Goal: Task Accomplishment & Management: Use online tool/utility

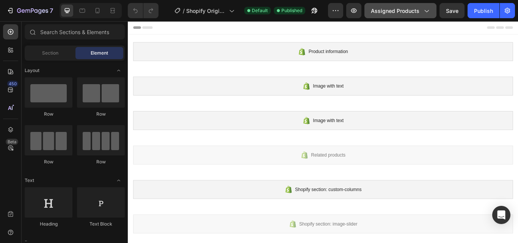
click at [420, 9] on span "Assigned Products" at bounding box center [395, 11] width 49 height 8
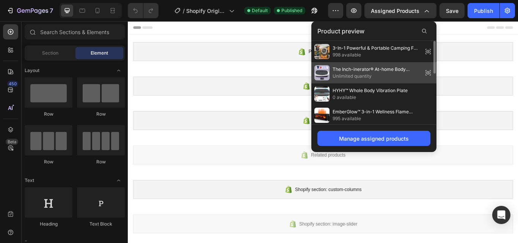
click at [388, 70] on span "The Inch-inerator® At-home Body Workout Machine" at bounding box center [376, 69] width 87 height 7
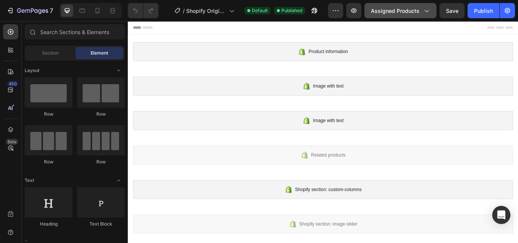
click at [412, 10] on span "Assigned Products" at bounding box center [395, 11] width 49 height 8
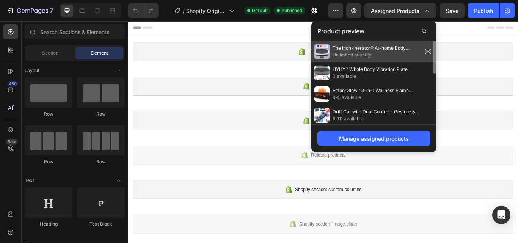
click at [349, 50] on span "The Inch-inerator® At-home Body Workout Machine" at bounding box center [376, 48] width 87 height 7
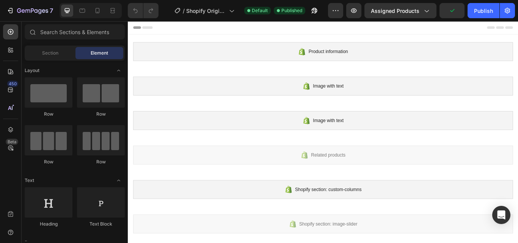
drag, startPoint x: 476, startPoint y: 71, endPoint x: 385, endPoint y: 54, distance: 92.9
click at [385, 54] on div "Product information" at bounding box center [355, 57] width 443 height 22
click at [12, 111] on icon at bounding box center [11, 108] width 8 height 8
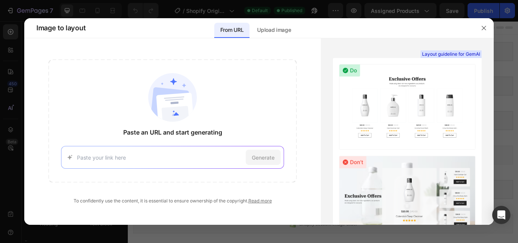
click at [125, 157] on input at bounding box center [160, 158] width 166 height 8
type input "[URL][DOMAIN_NAME]"
click at [258, 161] on span "Generate" at bounding box center [263, 158] width 23 height 8
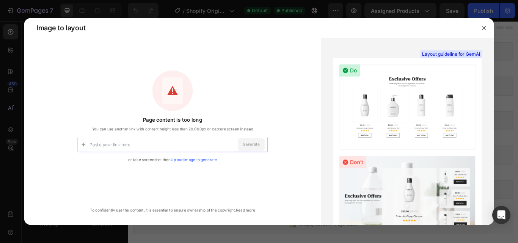
click at [175, 142] on input at bounding box center [163, 144] width 146 height 14
type input "[URL][DOMAIN_NAME]"
click at [254, 140] on div "Generate" at bounding box center [251, 144] width 27 height 13
click at [484, 28] on icon "button" at bounding box center [484, 28] width 4 height 4
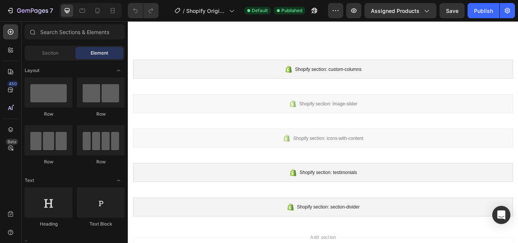
scroll to position [210, 0]
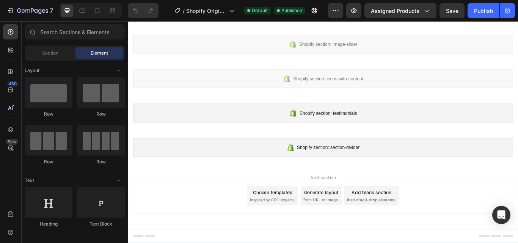
click at [408, 222] on div "Add blank section" at bounding box center [412, 221] width 46 height 8
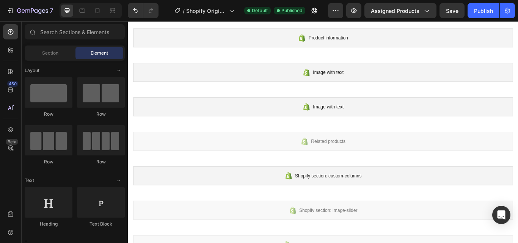
scroll to position [0, 0]
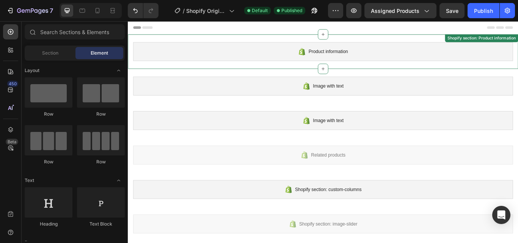
click at [300, 49] on div "Product information" at bounding box center [355, 57] width 443 height 22
drag, startPoint x: 300, startPoint y: 49, endPoint x: 260, endPoint y: 58, distance: 40.9
click at [260, 58] on div "Product information" at bounding box center [355, 57] width 443 height 22
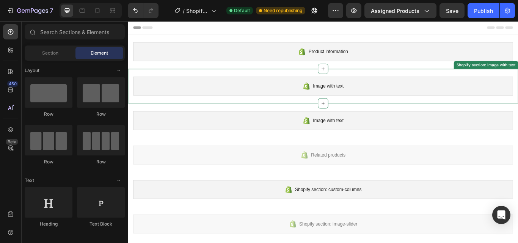
click at [259, 107] on div "Image with text" at bounding box center [355, 97] width 443 height 22
drag, startPoint x: 259, startPoint y: 107, endPoint x: 203, endPoint y: 90, distance: 58.6
click at [203, 90] on div "Image with text" at bounding box center [355, 97] width 443 height 22
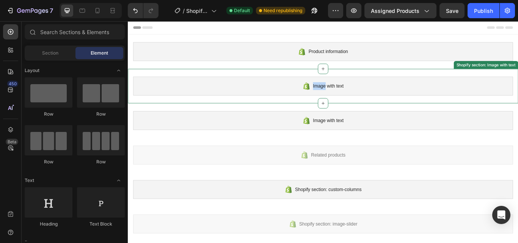
click at [203, 90] on div "Image with text" at bounding box center [355, 97] width 443 height 22
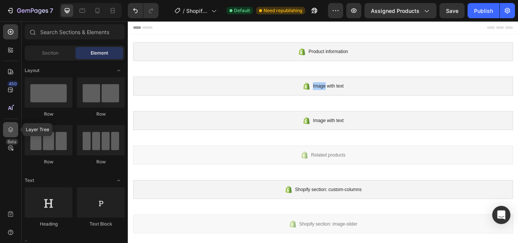
click at [9, 129] on icon at bounding box center [10, 129] width 5 height 5
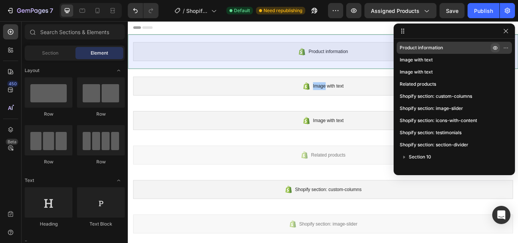
click at [497, 48] on icon "button" at bounding box center [495, 48] width 6 height 6
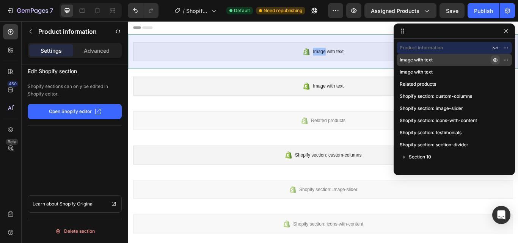
click at [496, 58] on icon "button" at bounding box center [495, 60] width 6 height 6
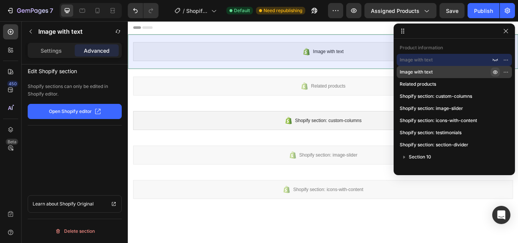
click at [495, 71] on icon "button" at bounding box center [495, 72] width 6 height 6
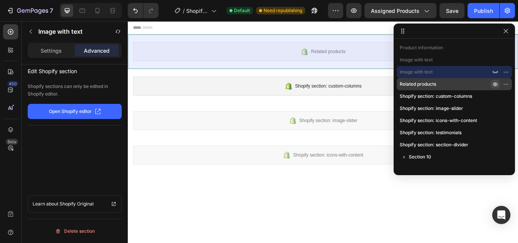
click at [495, 85] on icon "button" at bounding box center [495, 84] width 6 height 6
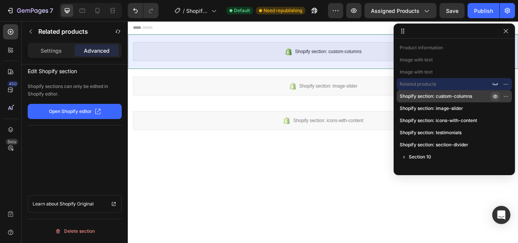
click at [495, 95] on icon "button" at bounding box center [495, 96] width 6 height 6
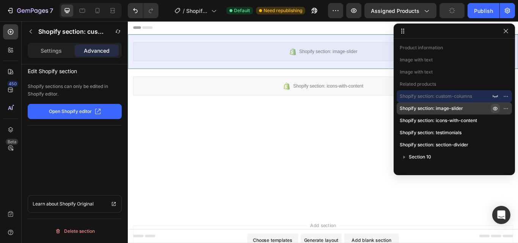
click at [496, 108] on icon "button" at bounding box center [496, 109] width 2 height 2
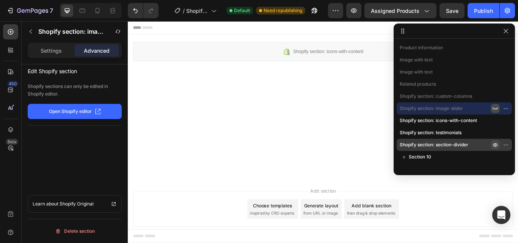
click at [507, 145] on icon "button" at bounding box center [507, 145] width 1 height 1
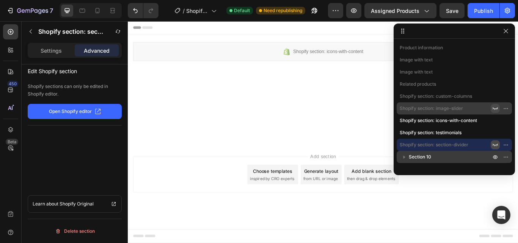
click at [420, 155] on span "Section 10" at bounding box center [420, 157] width 22 height 8
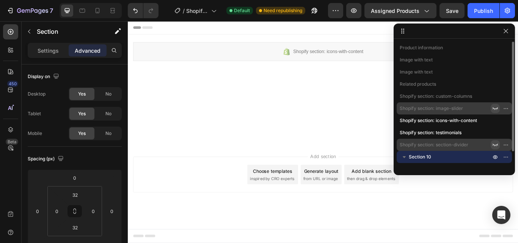
click at [406, 157] on icon "button" at bounding box center [405, 157] width 8 height 8
click at [495, 145] on icon "button" at bounding box center [495, 145] width 6 height 6
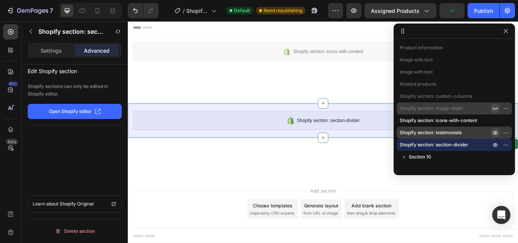
click at [495, 134] on icon "button" at bounding box center [495, 133] width 6 height 6
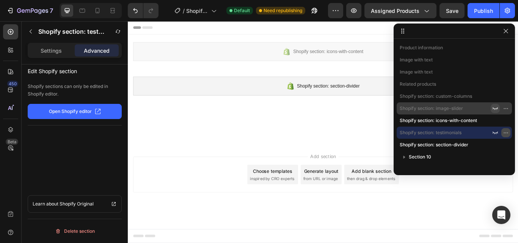
click at [505, 132] on icon "button" at bounding box center [506, 133] width 6 height 6
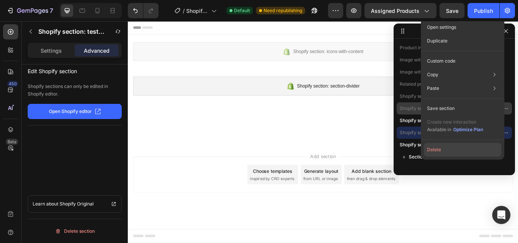
click at [440, 148] on button "Delete" at bounding box center [462, 150] width 77 height 14
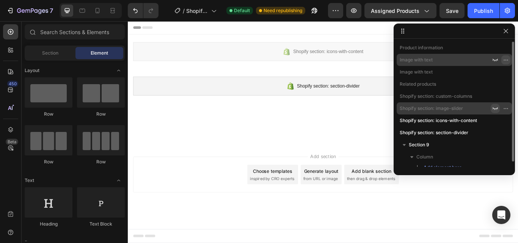
click at [506, 58] on icon "button" at bounding box center [506, 60] width 6 height 6
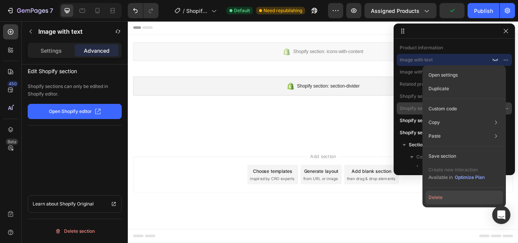
click at [438, 195] on button "Delete" at bounding box center [464, 198] width 77 height 14
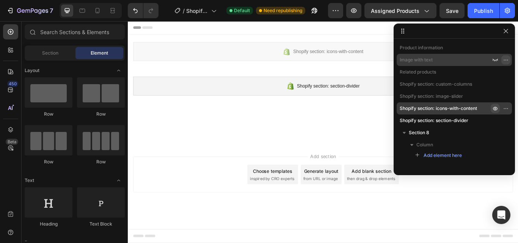
click at [505, 61] on icon "button" at bounding box center [506, 60] width 6 height 6
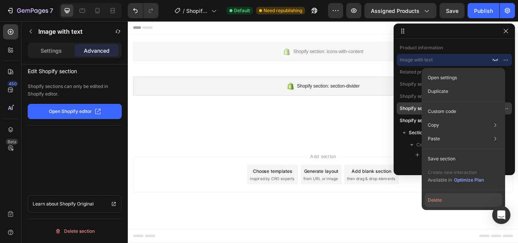
click at [438, 202] on button "Delete" at bounding box center [463, 200] width 77 height 14
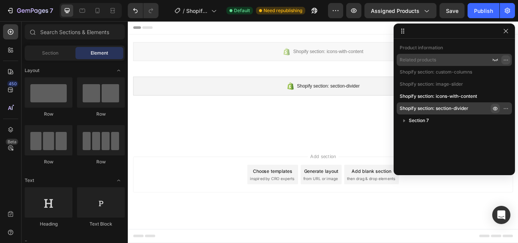
click at [507, 60] on icon "button" at bounding box center [507, 60] width 1 height 1
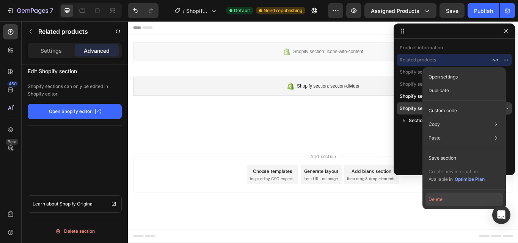
click at [441, 200] on button "Delete" at bounding box center [464, 200] width 77 height 14
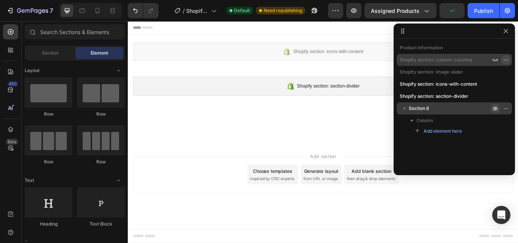
click at [506, 59] on icon "button" at bounding box center [506, 60] width 6 height 6
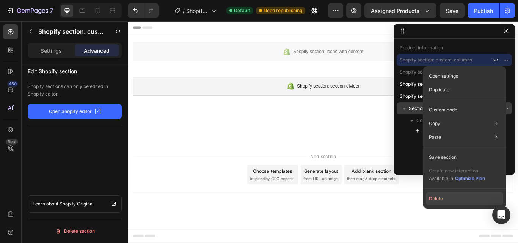
click at [437, 198] on button "Delete" at bounding box center [464, 199] width 77 height 14
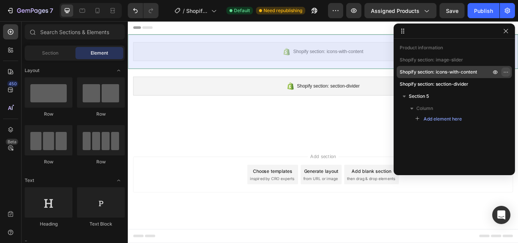
click at [505, 71] on icon "button" at bounding box center [506, 72] width 6 height 6
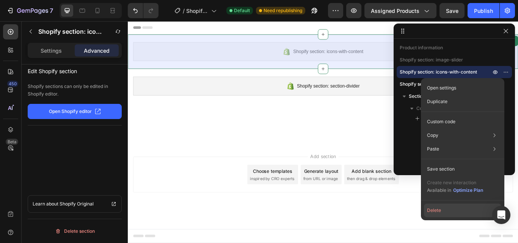
click at [435, 209] on button "Delete" at bounding box center [462, 211] width 77 height 14
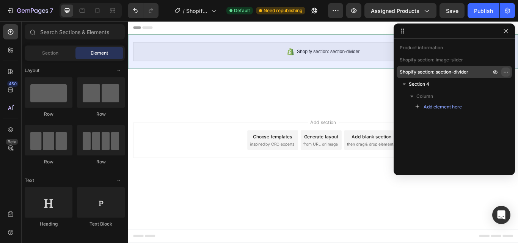
click at [508, 72] on icon "button" at bounding box center [506, 72] width 6 height 6
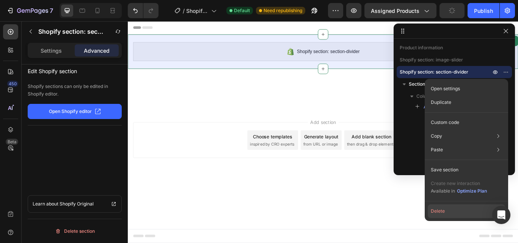
click at [437, 210] on button "Delete" at bounding box center [466, 211] width 77 height 14
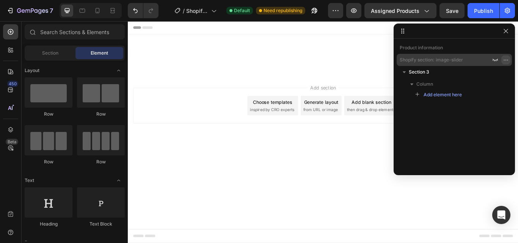
click at [506, 57] on icon "button" at bounding box center [506, 60] width 6 height 6
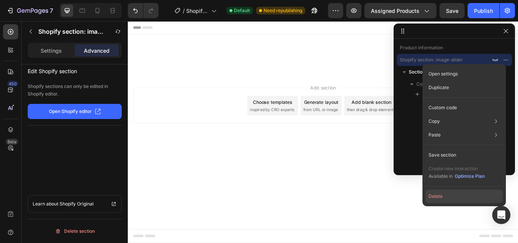
click at [436, 192] on button "Delete" at bounding box center [464, 197] width 77 height 14
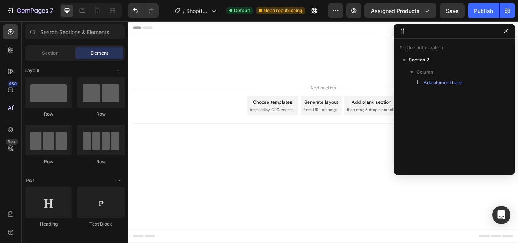
click at [338, 203] on body "Product information Shopify section: Product information Root Start with Sectio…" at bounding box center [355, 150] width 455 height 259
click at [361, 201] on body "Product information Shopify section: Product information Root Start with Sectio…" at bounding box center [355, 150] width 455 height 259
click at [360, 116] on div "Generate layout" at bounding box center [353, 116] width 40 height 8
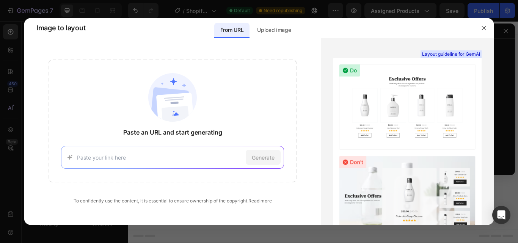
click at [196, 157] on input at bounding box center [160, 158] width 166 height 8
type input "[URL][DOMAIN_NAME]"
click at [259, 157] on span "Generate" at bounding box center [263, 158] width 23 height 8
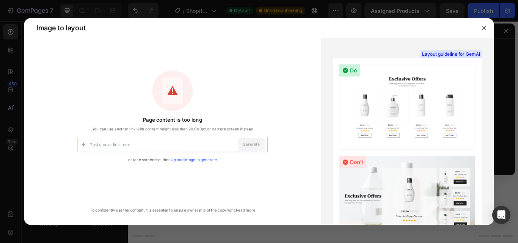
drag, startPoint x: 128, startPoint y: 128, endPoint x: 152, endPoint y: 127, distance: 23.9
drag, startPoint x: 152, startPoint y: 127, endPoint x: 125, endPoint y: 126, distance: 27.0
click at [125, 126] on span "You can use another link with content height less than 20,000px or capture scre…" at bounding box center [172, 129] width 161 height 6
drag, startPoint x: 128, startPoint y: 129, endPoint x: 207, endPoint y: 127, distance: 78.5
click at [207, 127] on span "You can use another link with content height less than 20,000px or capture scre…" at bounding box center [172, 129] width 161 height 6
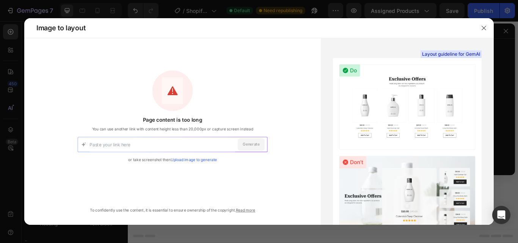
click at [236, 106] on div "Page content is too long You can use another link with content height less than…" at bounding box center [173, 126] width 190 height 110
click at [487, 27] on button "button" at bounding box center [484, 28] width 12 height 12
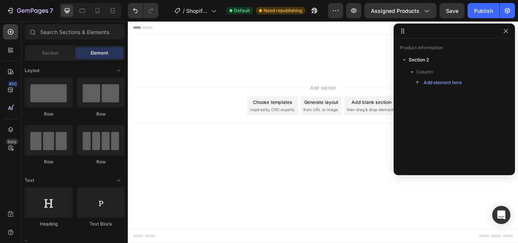
click at [369, 159] on body "Product information Shopify section: Product information Root Start with Sectio…" at bounding box center [355, 150] width 455 height 259
click at [509, 28] on button "button" at bounding box center [505, 31] width 9 height 9
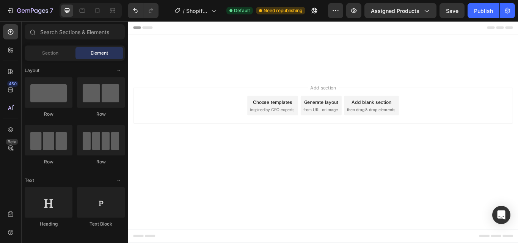
click at [402, 124] on span "then drag & drop elements" at bounding box center [411, 124] width 57 height 7
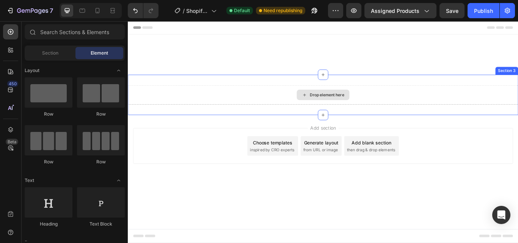
drag, startPoint x: 231, startPoint y: 121, endPoint x: 299, endPoint y: 99, distance: 71.3
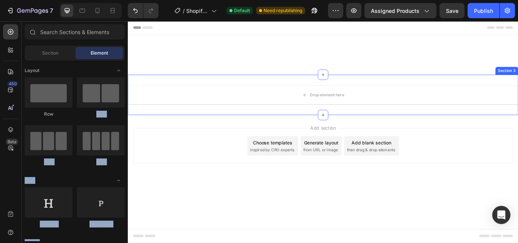
drag, startPoint x: 228, startPoint y: 121, endPoint x: 248, endPoint y: 121, distance: 19.3
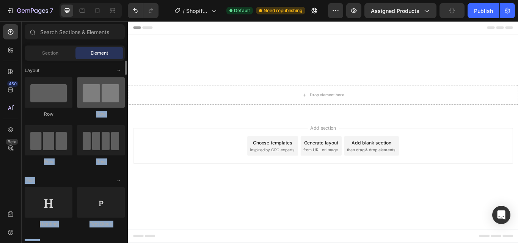
click at [86, 99] on div at bounding box center [101, 92] width 48 height 30
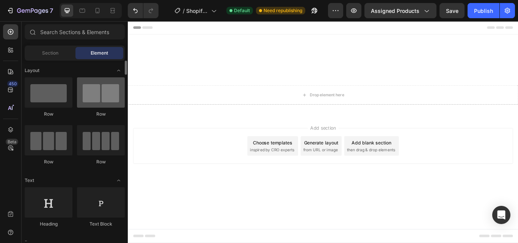
drag, startPoint x: 99, startPoint y: 97, endPoint x: 115, endPoint y: 99, distance: 15.7
click at [115, 99] on div at bounding box center [101, 92] width 48 height 30
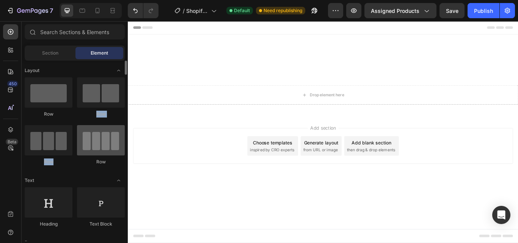
drag, startPoint x: 115, startPoint y: 99, endPoint x: 113, endPoint y: 129, distance: 29.6
click at [113, 187] on div "Row Row Row Row" at bounding box center [75, 210] width 100 height 47
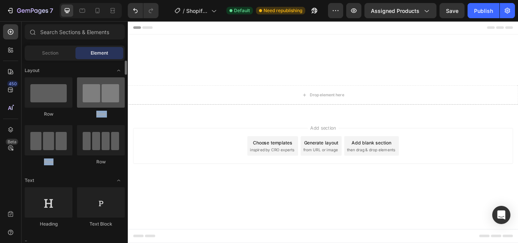
click at [104, 102] on div at bounding box center [101, 92] width 48 height 30
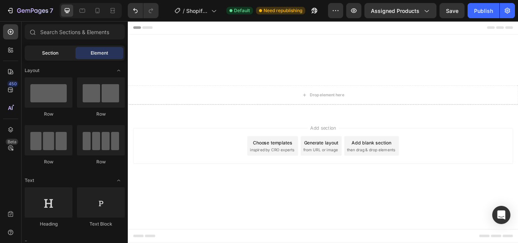
click at [52, 52] on span "Section" at bounding box center [50, 53] width 16 height 7
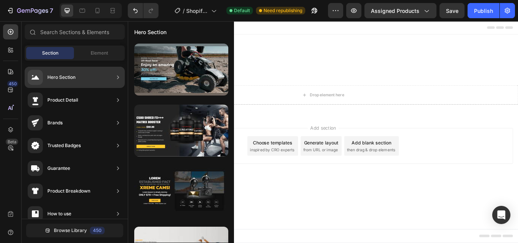
click at [76, 73] on div "Hero Section" at bounding box center [75, 77] width 100 height 21
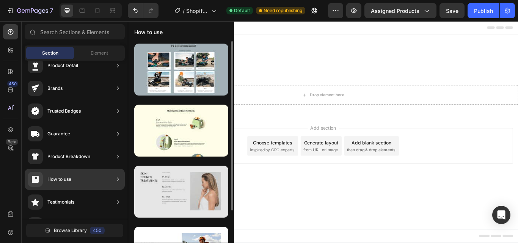
scroll to position [38, 0]
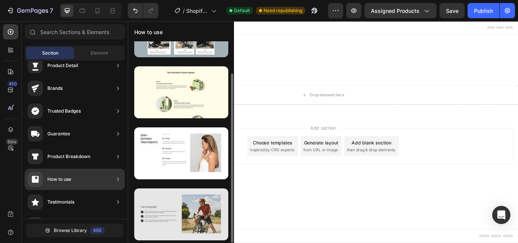
click at [180, 209] on div at bounding box center [181, 215] width 94 height 52
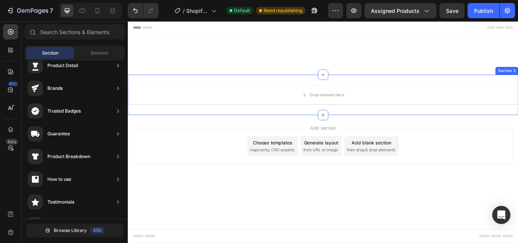
drag, startPoint x: 308, startPoint y: 230, endPoint x: 324, endPoint y: 123, distance: 108.8
